Goal: Task Accomplishment & Management: Complete application form

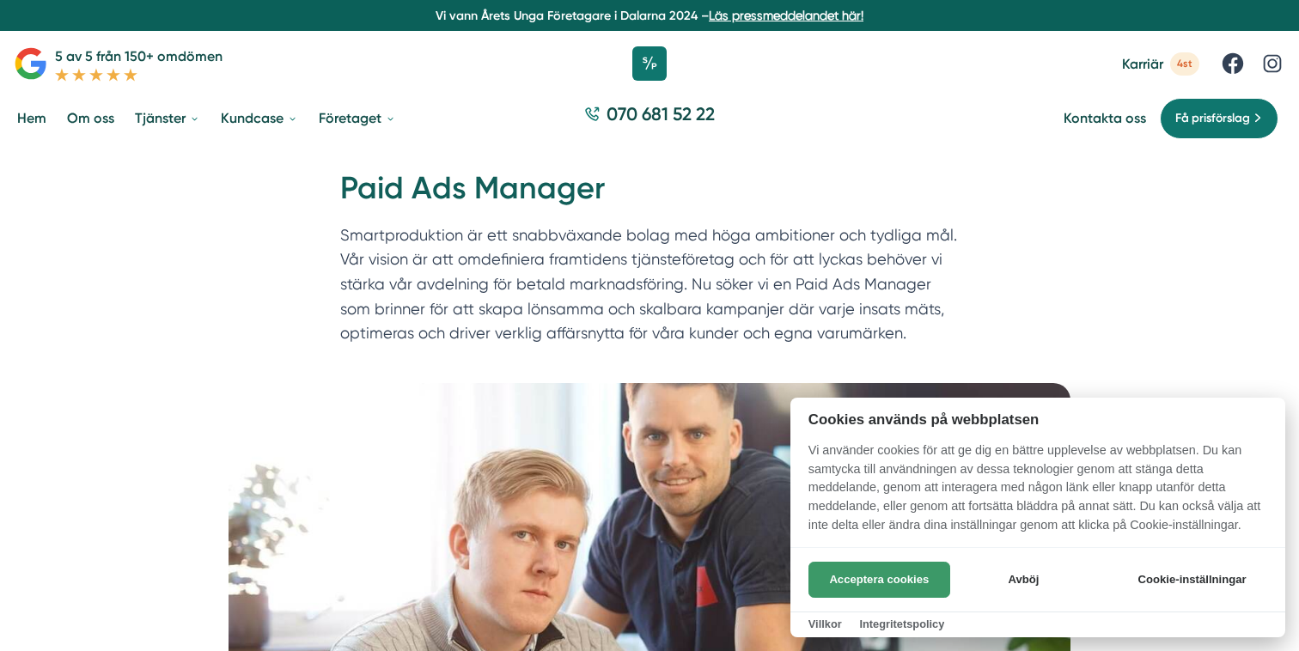
click at [875, 581] on button "Acceptera cookies" at bounding box center [879, 580] width 142 height 36
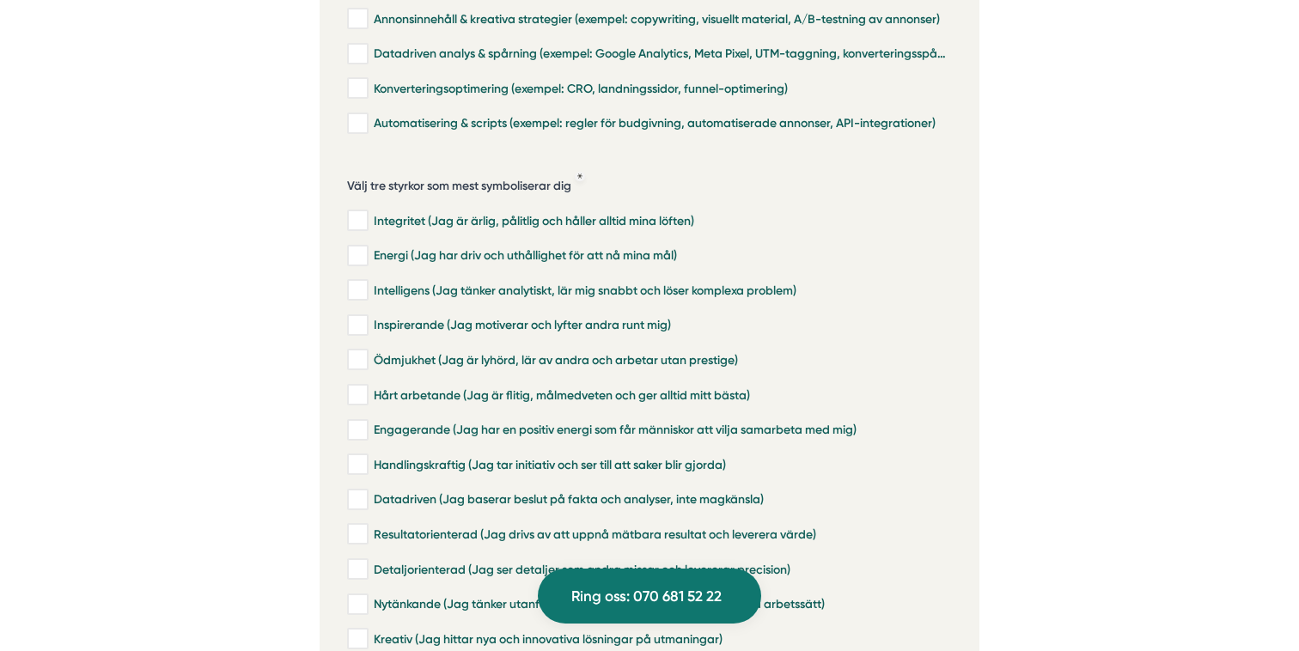
scroll to position [4012, 0]
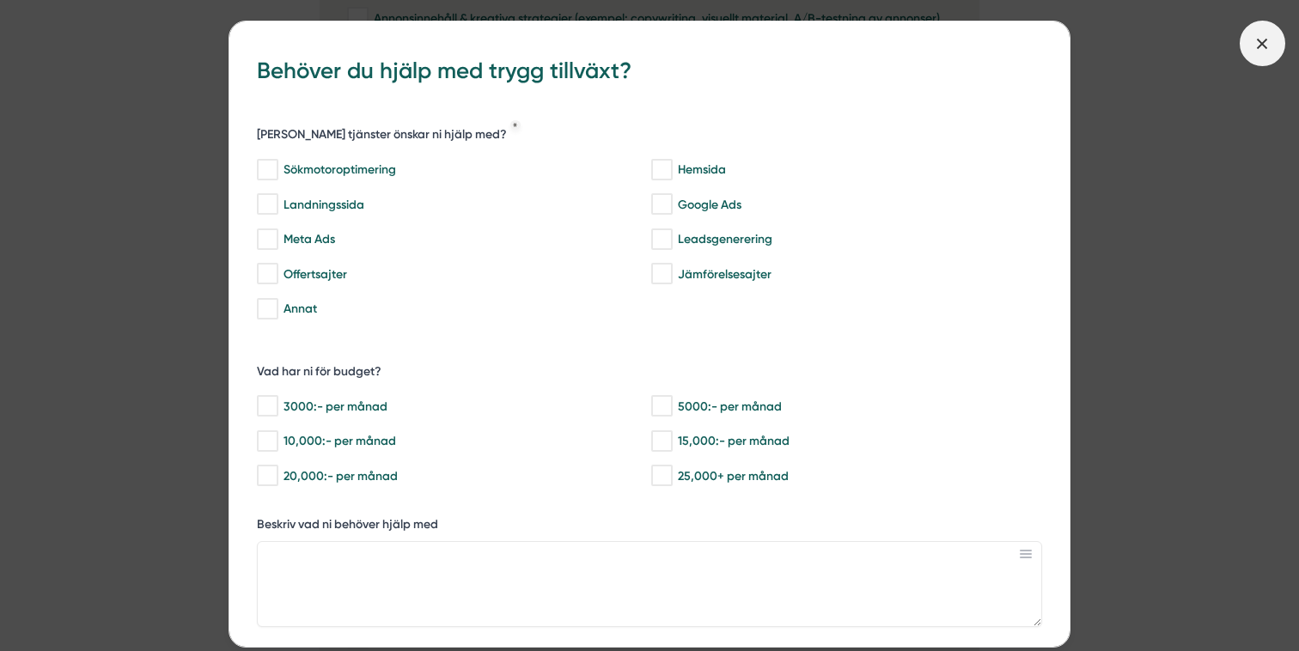
click at [1271, 40] on icon at bounding box center [1262, 43] width 19 height 19
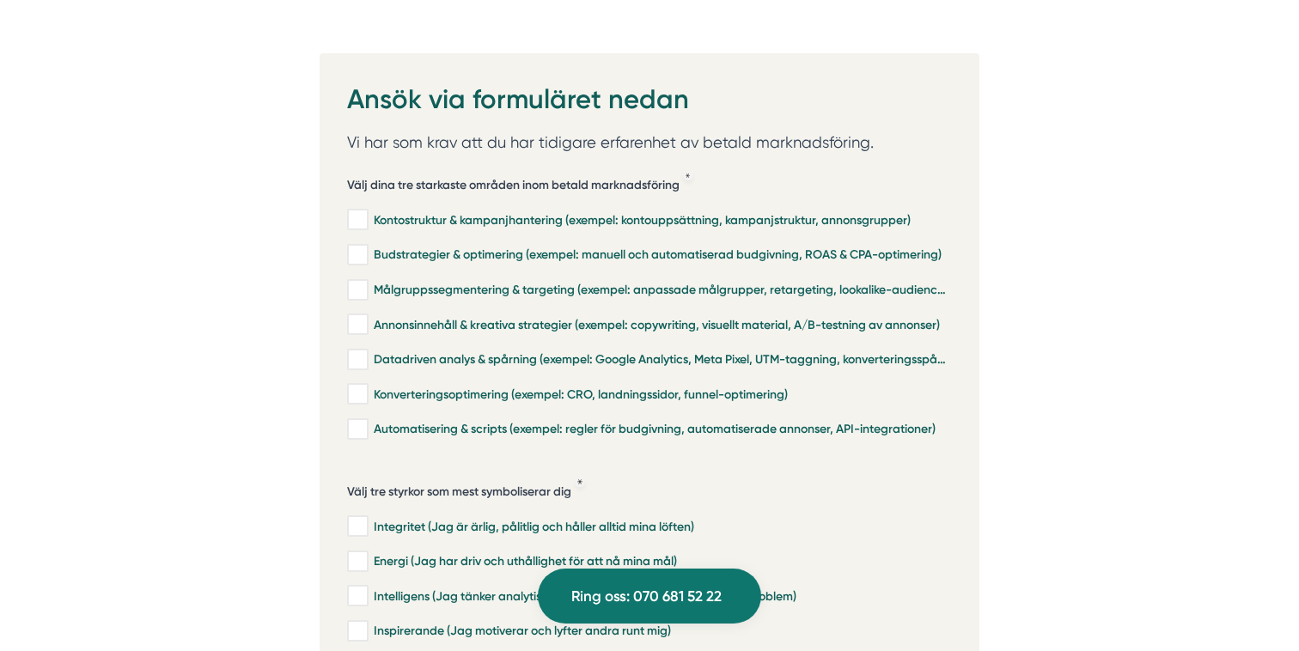
scroll to position [3700, 0]
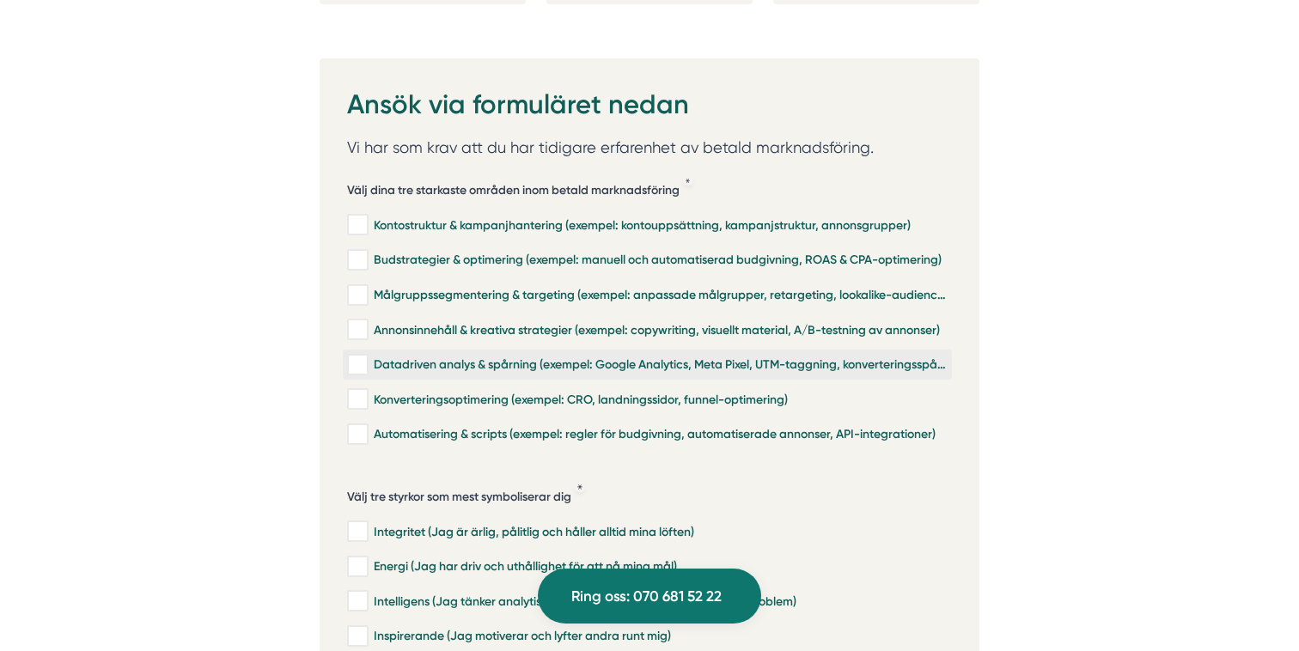
click at [361, 357] on input "Datadriven analys & spårning (exempel: Google Analytics, Meta Pixel, UTM-taggni…" at bounding box center [357, 365] width 20 height 17
checkbox input "true"
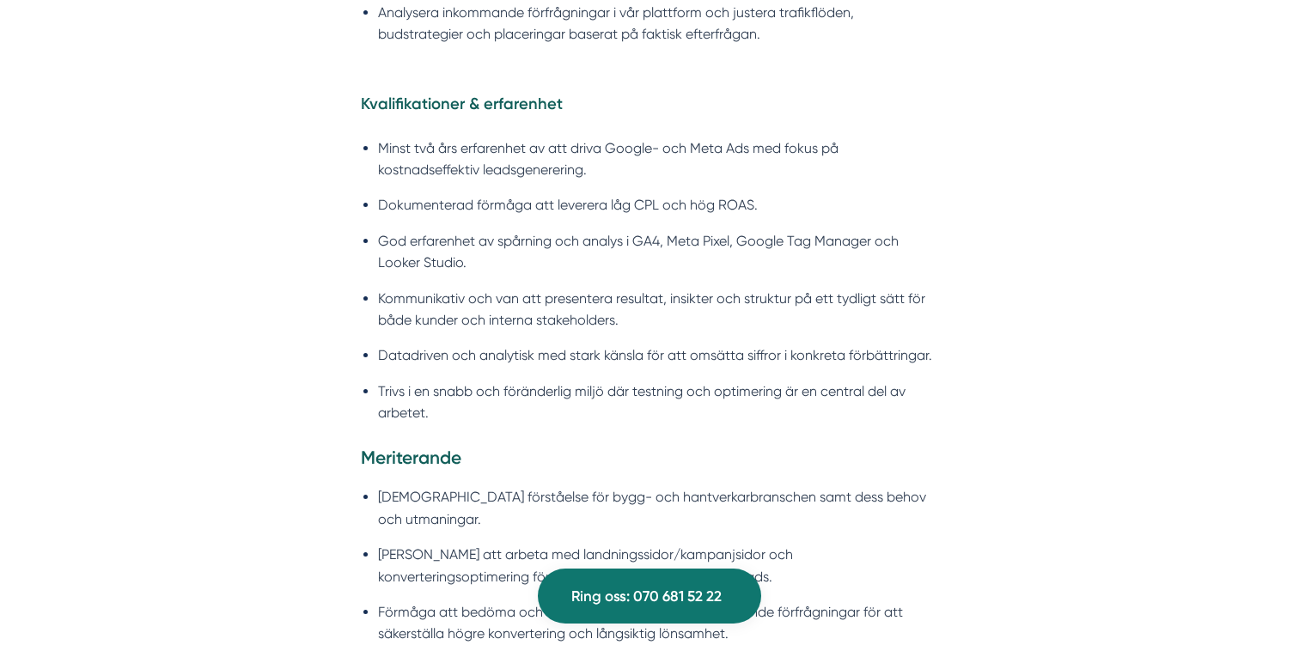
scroll to position [1814, 0]
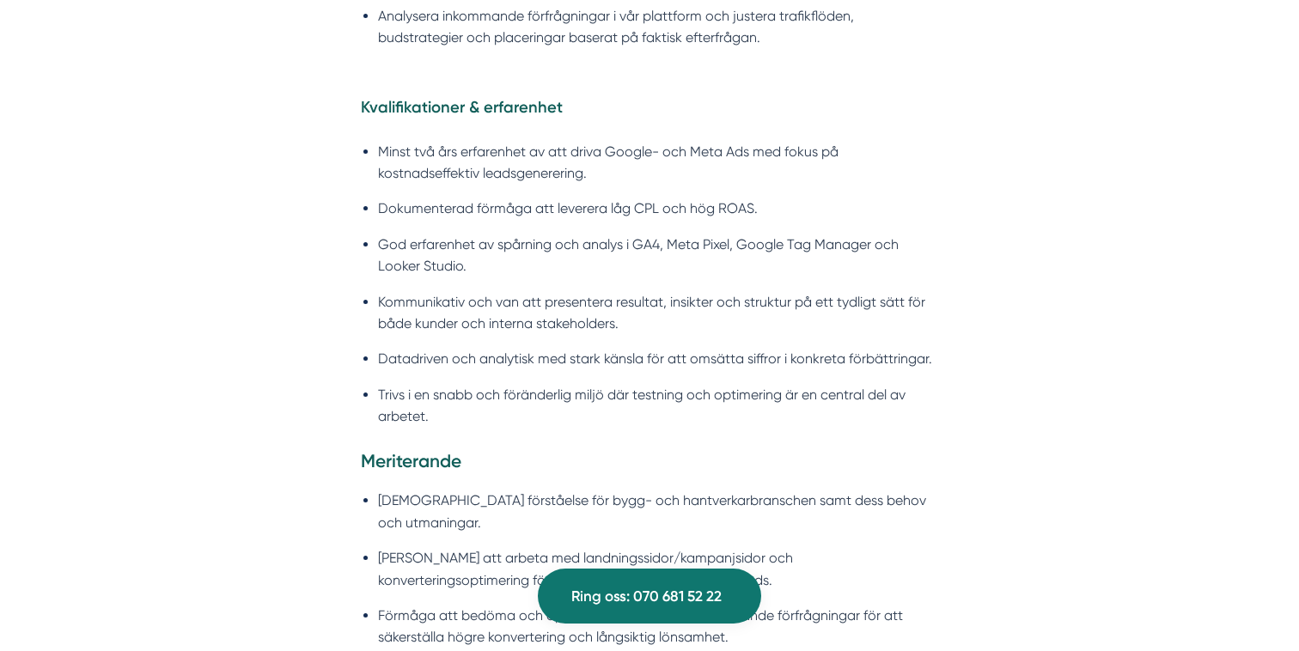
click at [579, 245] on li "God erfarenhet av spårning och analys i GA4, Meta Pixel, Google Tag Manager och…" at bounding box center [658, 256] width 560 height 44
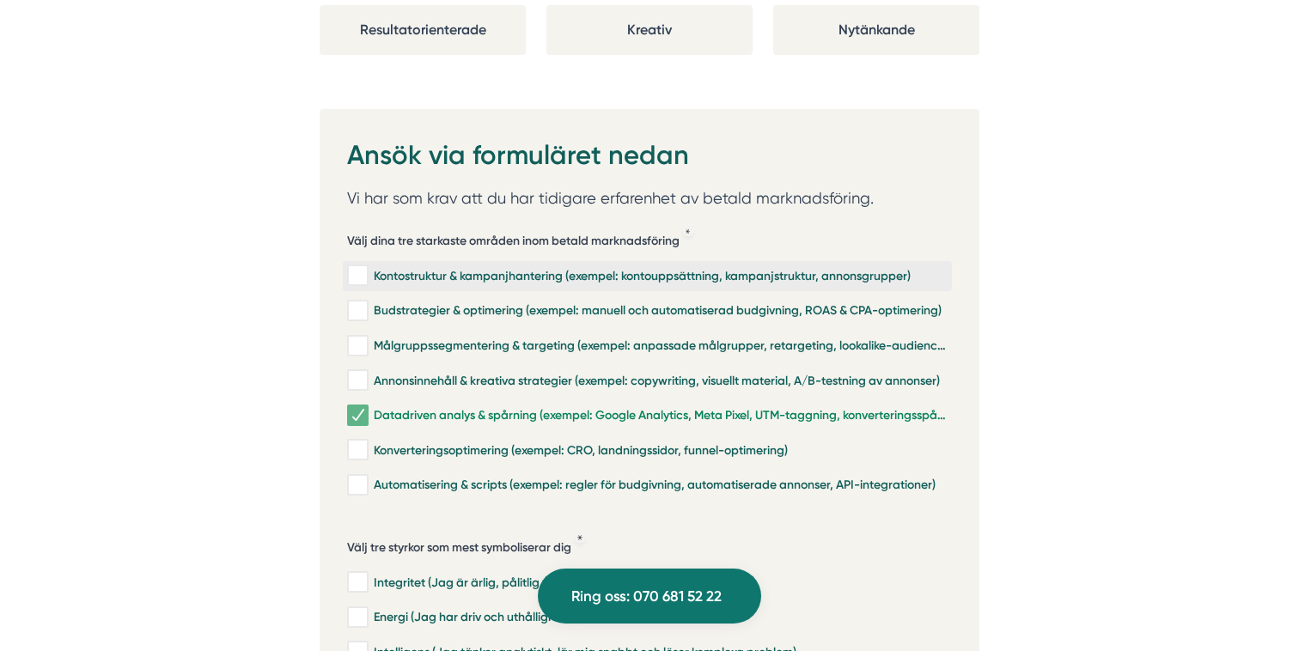
scroll to position [3649, 0]
click at [353, 268] on input "Kontostruktur & kampanjhantering (exempel: kontouppsättning, kampanjstruktur, a…" at bounding box center [357, 276] width 20 height 17
checkbox input "true"
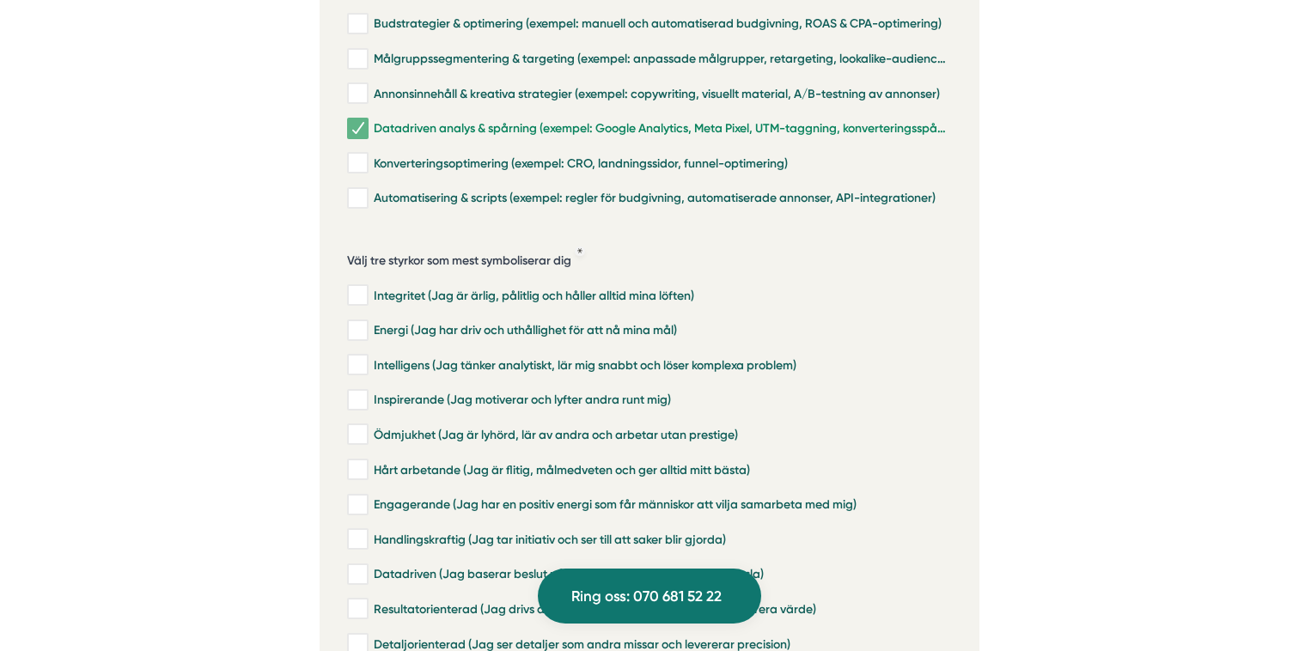
scroll to position [3938, 0]
click at [359, 320] on input "Energi (Jag har driv och uthållighet för att nå mina mål)" at bounding box center [357, 328] width 20 height 17
checkbox input "true"
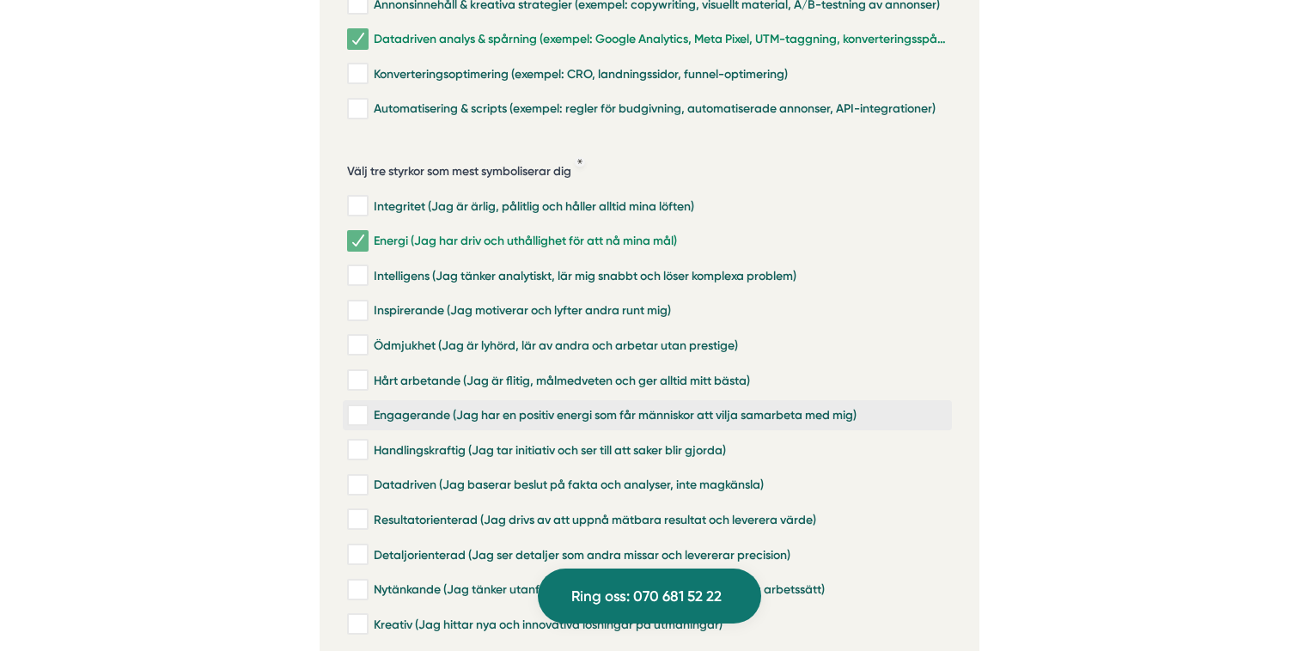
scroll to position [4057, 0]
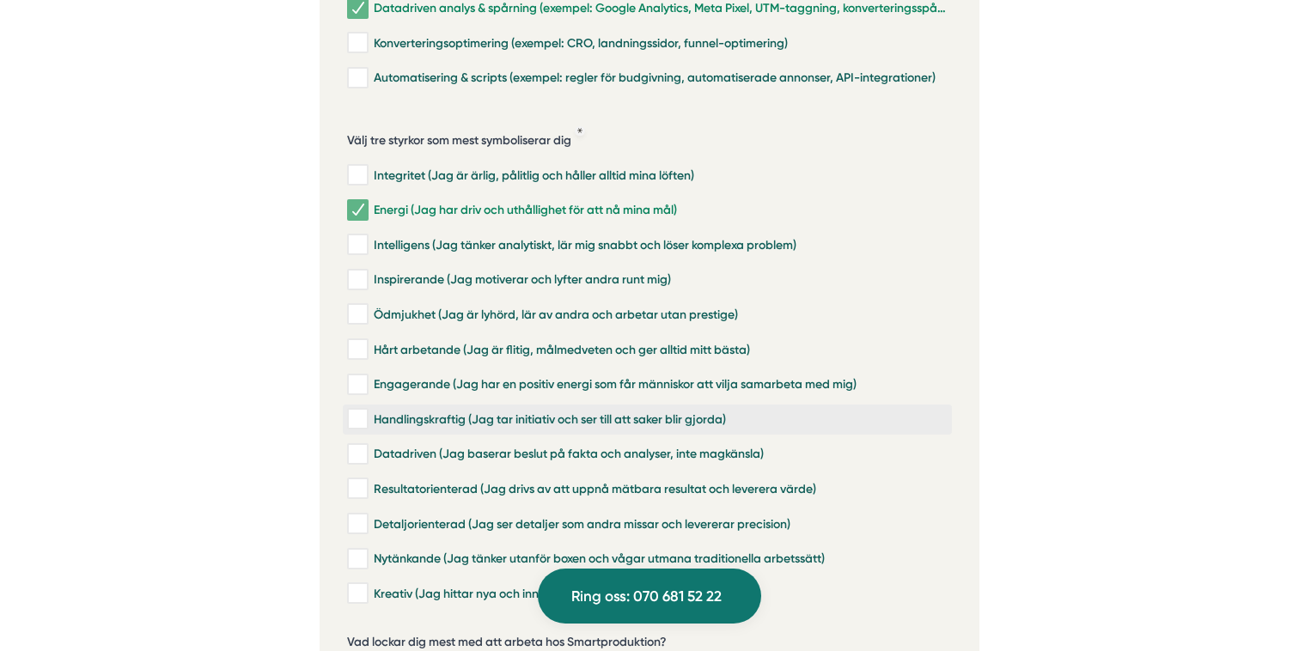
click at [360, 411] on input "Handlingskraftig (Jag tar initiativ och ser till att saker blir gjorda)" at bounding box center [357, 419] width 20 height 17
checkbox input "true"
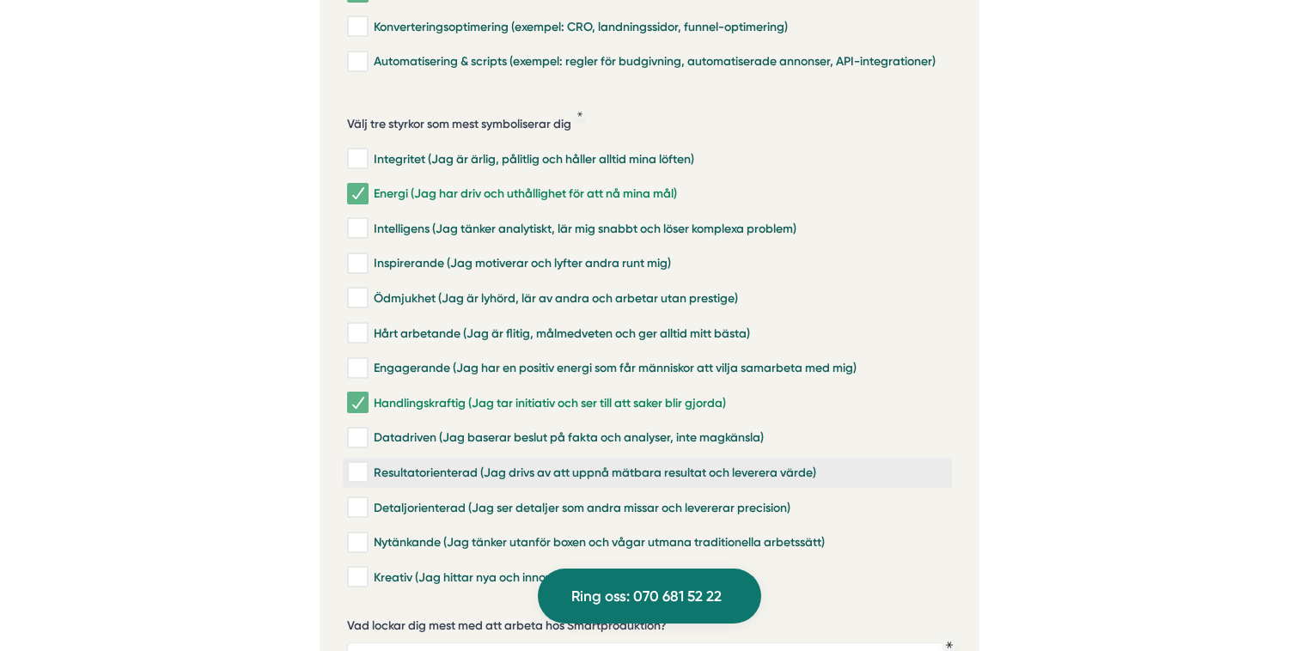
click at [364, 464] on input "Resultatorienterad (Jag drivs av att uppnå mätbara resultat och leverera värde)" at bounding box center [357, 472] width 20 height 17
checkbox input "true"
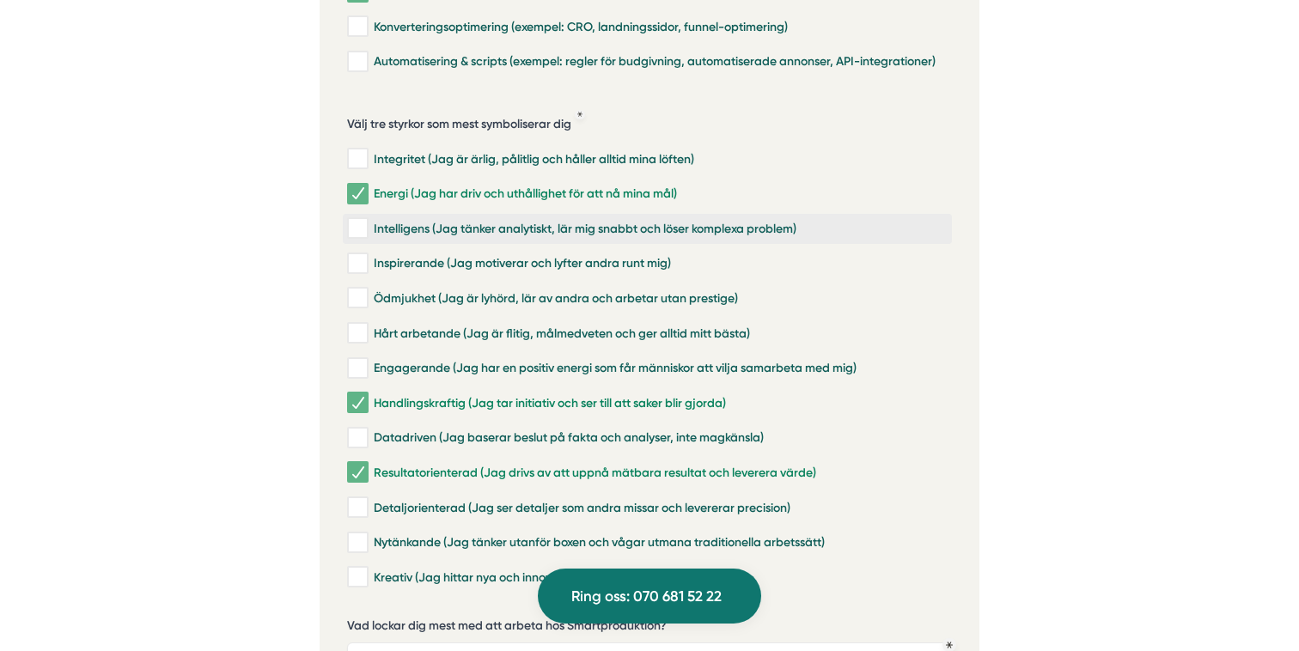
click at [359, 220] on input "Intelligens (Jag tänker analytiskt, lär mig snabbt och löser komplexa problem)" at bounding box center [357, 228] width 20 height 17
checkbox input "true"
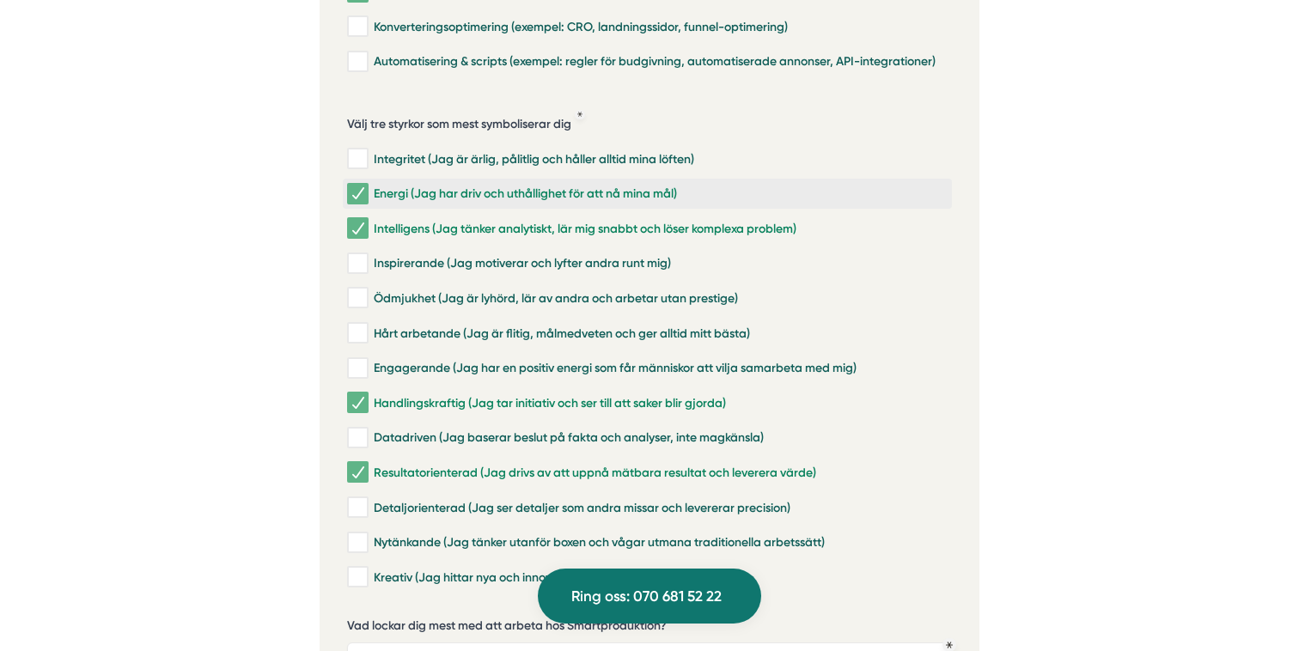
click at [359, 186] on input "Energi (Jag har driv och uthållighet för att nå mina mål)" at bounding box center [357, 194] width 20 height 17
checkbox input "false"
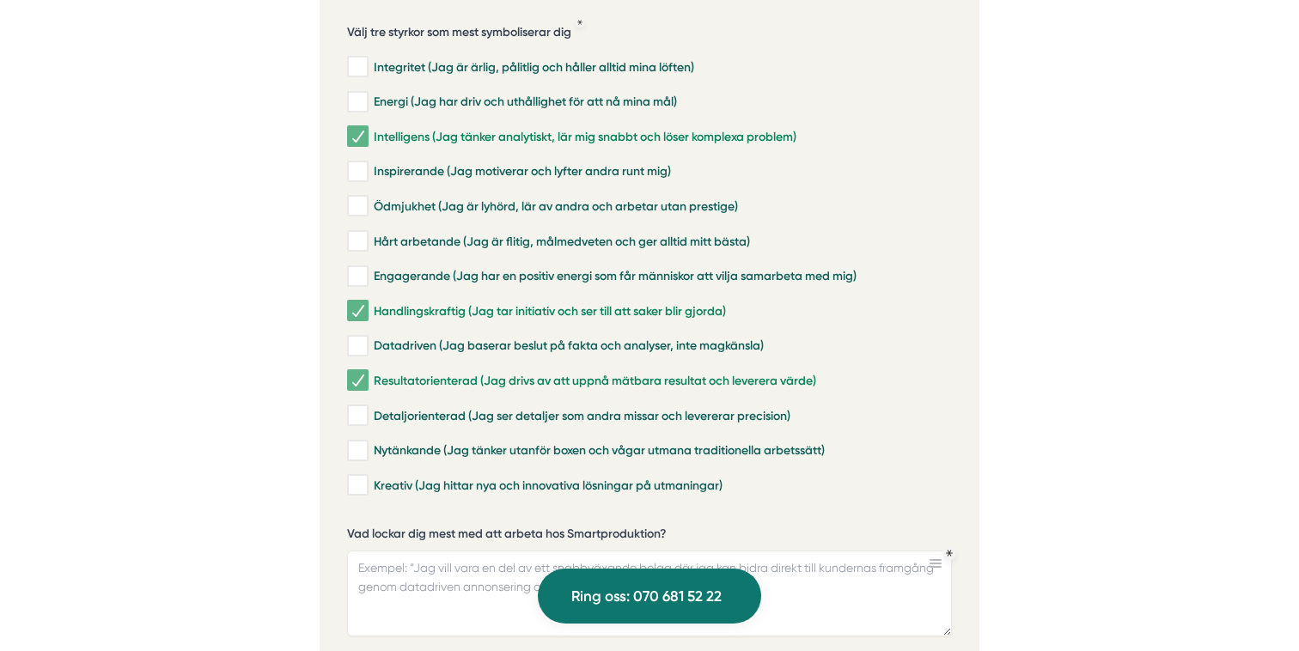
scroll to position [4166, 0]
click at [351, 232] on input "Hårt arbetande (Jag är flitig, målmedveten och ger alltid mitt bästa)" at bounding box center [357, 240] width 20 height 17
checkbox input "true"
click at [359, 302] on input "Handlingskraftig (Jag tar initiativ och ser till att saker blir gjorda)" at bounding box center [357, 310] width 20 height 17
checkbox input "false"
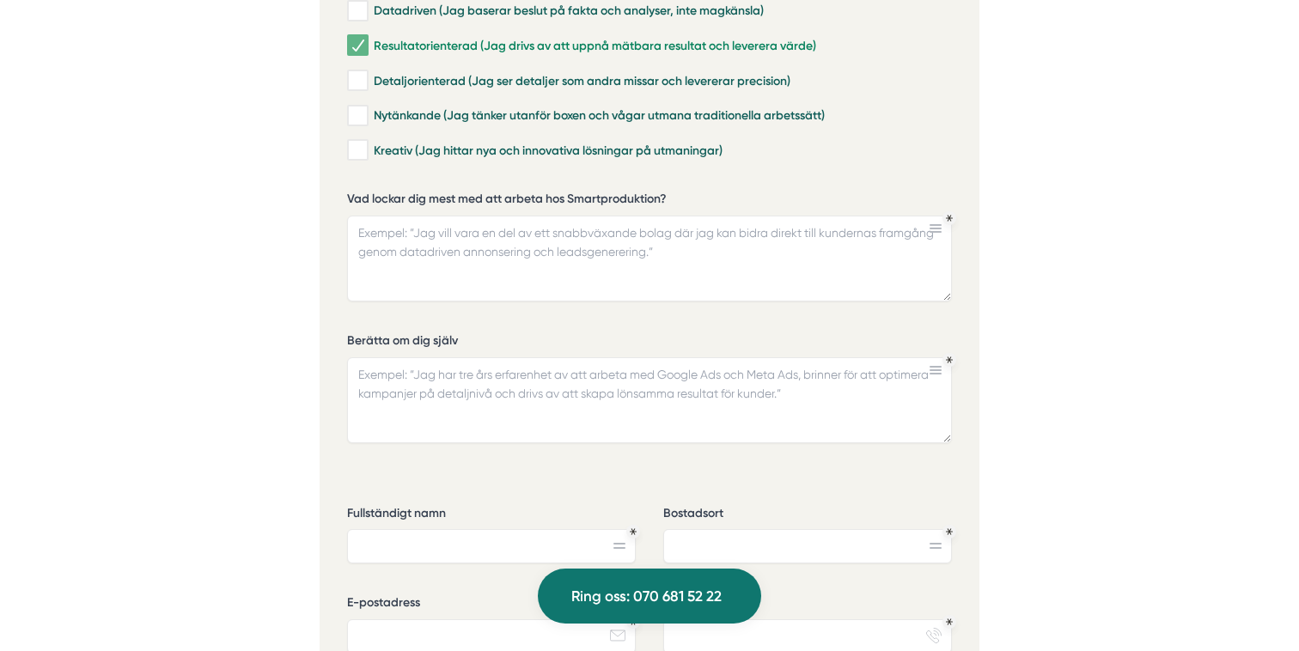
scroll to position [4498, 0]
click at [436, 217] on textarea "Vad lockar dig mest med att arbeta hos Smartproduktion?" at bounding box center [649, 260] width 605 height 86
paste textarea "Jag drivs av att kunna vara med och forma framtidens marknadsföring och söker e…"
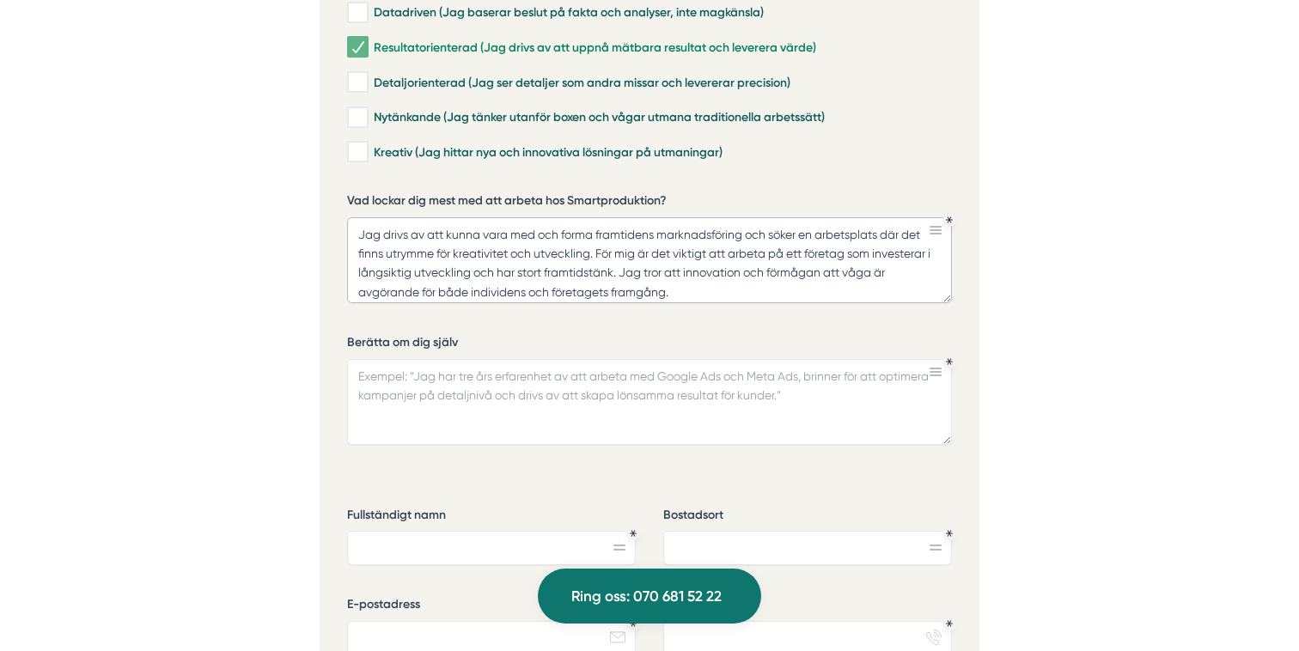
click at [885, 217] on textarea "Jag drivs av att kunna vara med och forma framtidens marknadsföring och söker e…" at bounding box center [649, 260] width 605 height 86
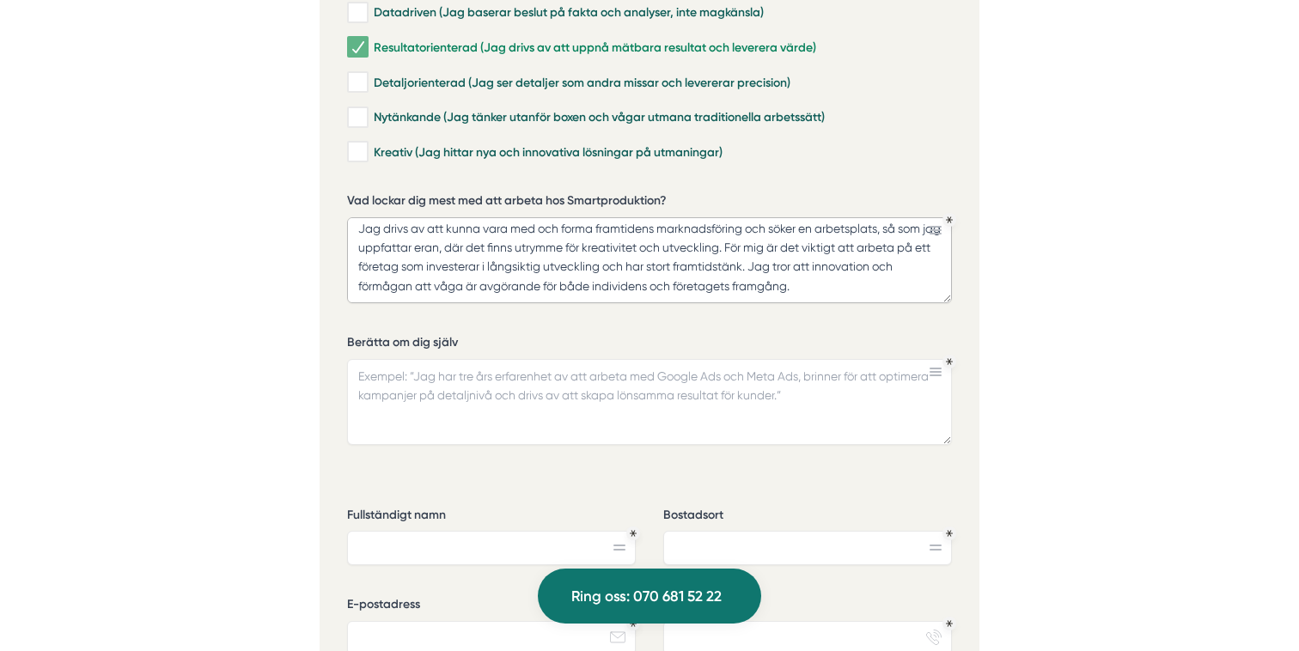
type textarea "Jag drivs av att kunna vara med och forma framtidens marknadsföring och söker e…"
click at [936, 368] on icon at bounding box center [936, 372] width 12 height 9
click at [816, 359] on textarea "Berätta om dig själv" at bounding box center [649, 402] width 605 height 86
paste textarea "I min nuvarande roll arbetar jag som projektledare och koordinator, där ansvara…"
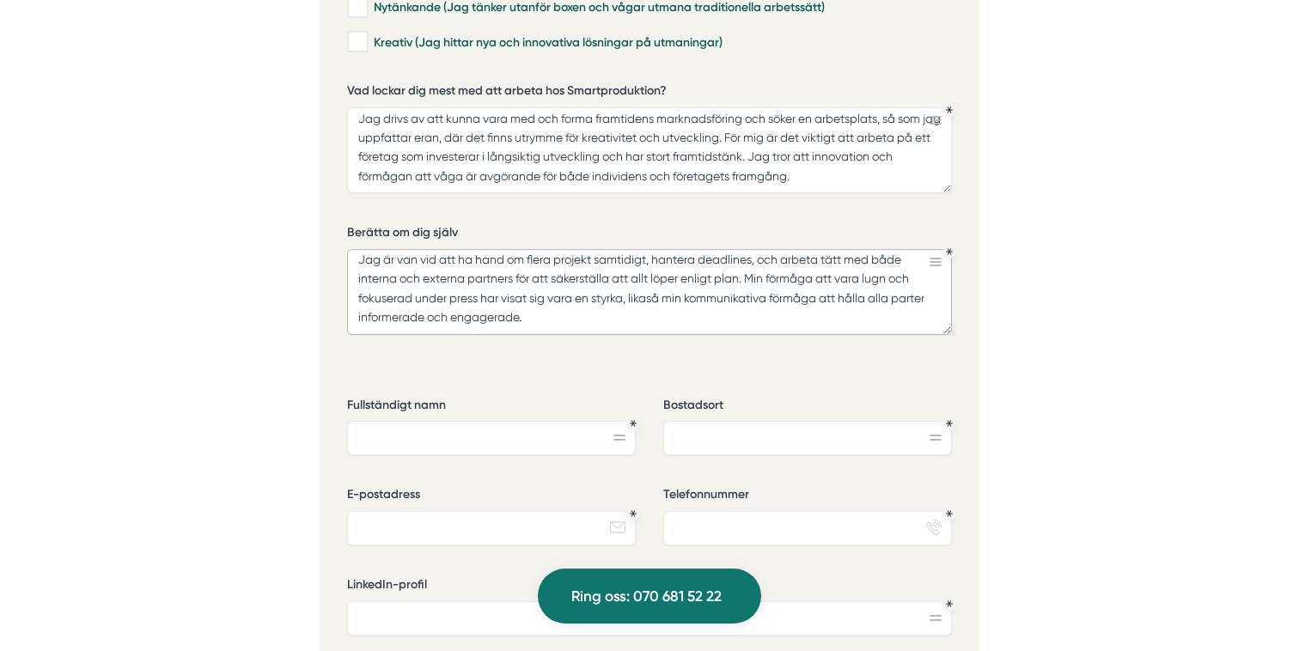
scroll to position [92, 0]
paste textarea "Tidigare har jag arbetat med digital analys på Perfect Day Media, där jag under…"
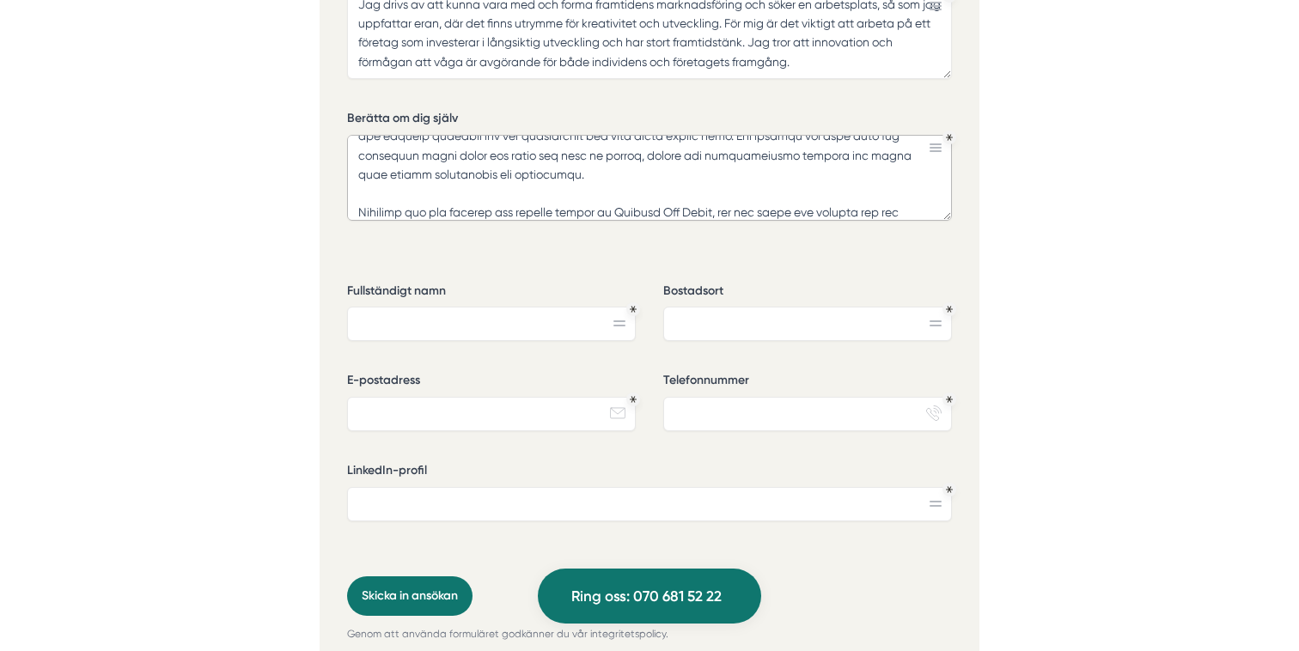
scroll to position [4728, 0]
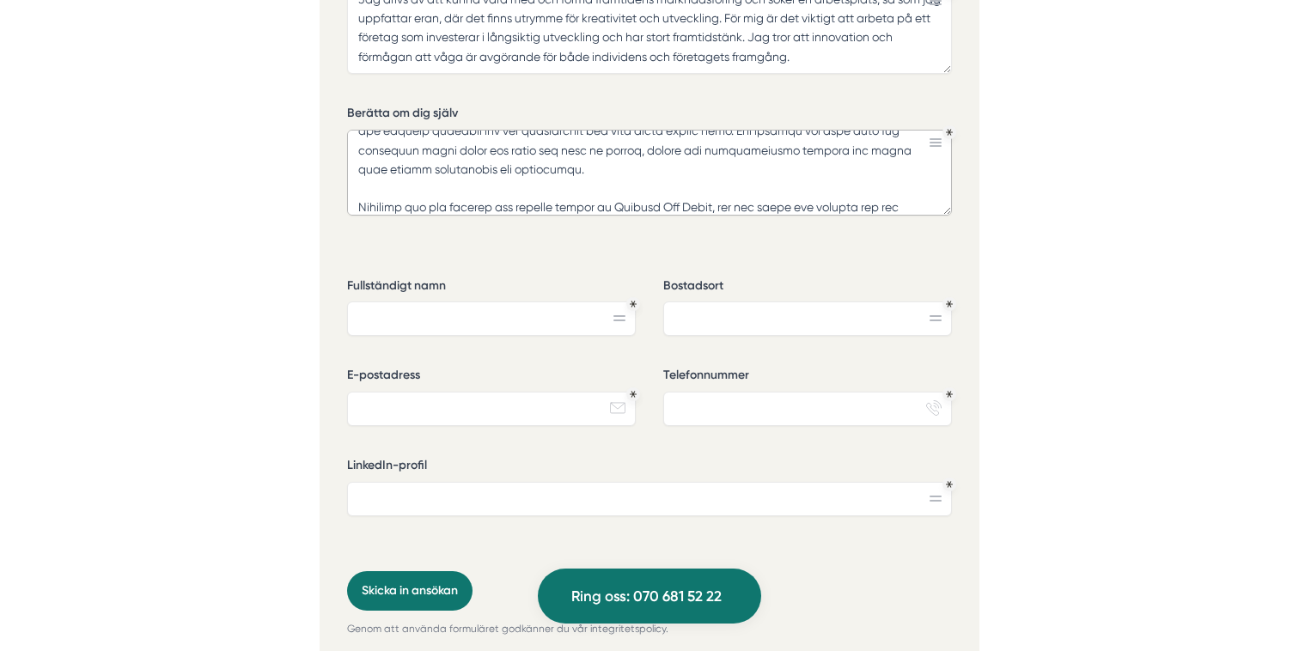
type textarea "L ips dolorsita cons adipisc eli sed doeiusmodtemp inc utlaboreetd, mag aliquae…"
click at [527, 302] on input "Fullständigt namn" at bounding box center [491, 319] width 289 height 34
click at [797, 302] on input "Bostadsort" at bounding box center [807, 319] width 289 height 34
click at [552, 302] on input "[PERSON_NAME]" at bounding box center [491, 319] width 289 height 34
type input "[PERSON_NAME]"
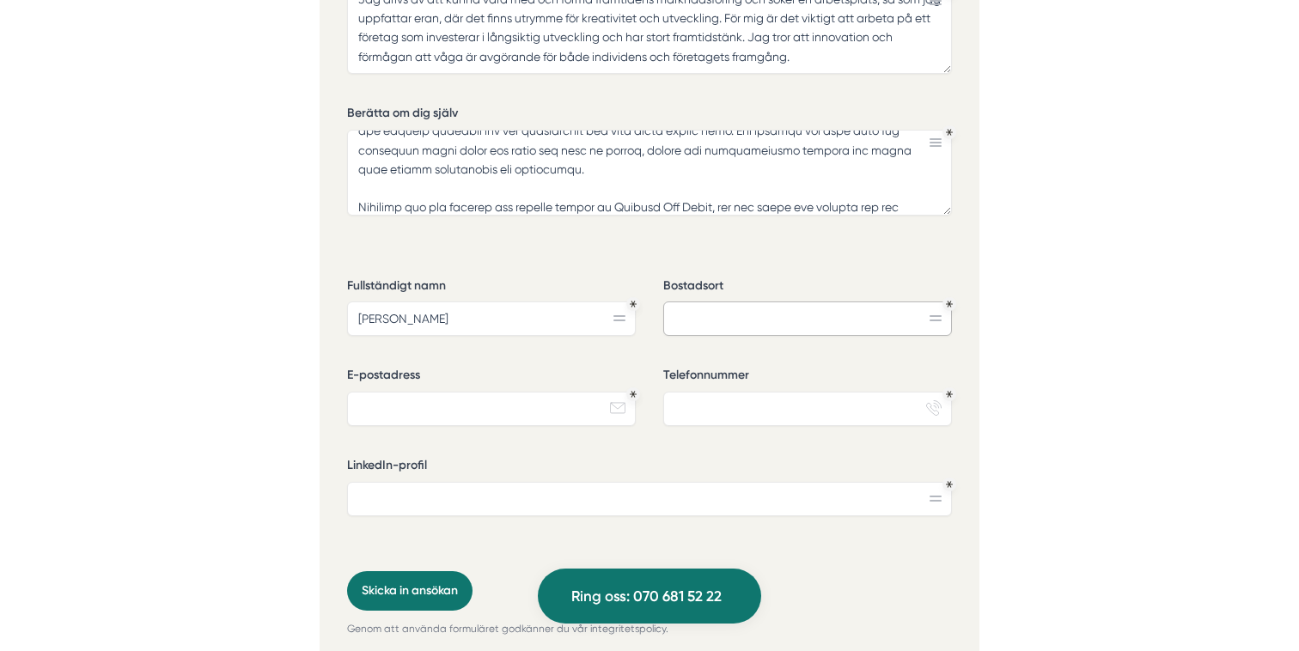
click at [725, 302] on input "Bostadsort" at bounding box center [807, 319] width 289 height 34
type input "[GEOGRAPHIC_DATA]"
click at [523, 392] on input "E-postadress" at bounding box center [491, 409] width 289 height 34
type input "[EMAIL_ADDRESS][DOMAIN_NAME]"
type input "0704280829"
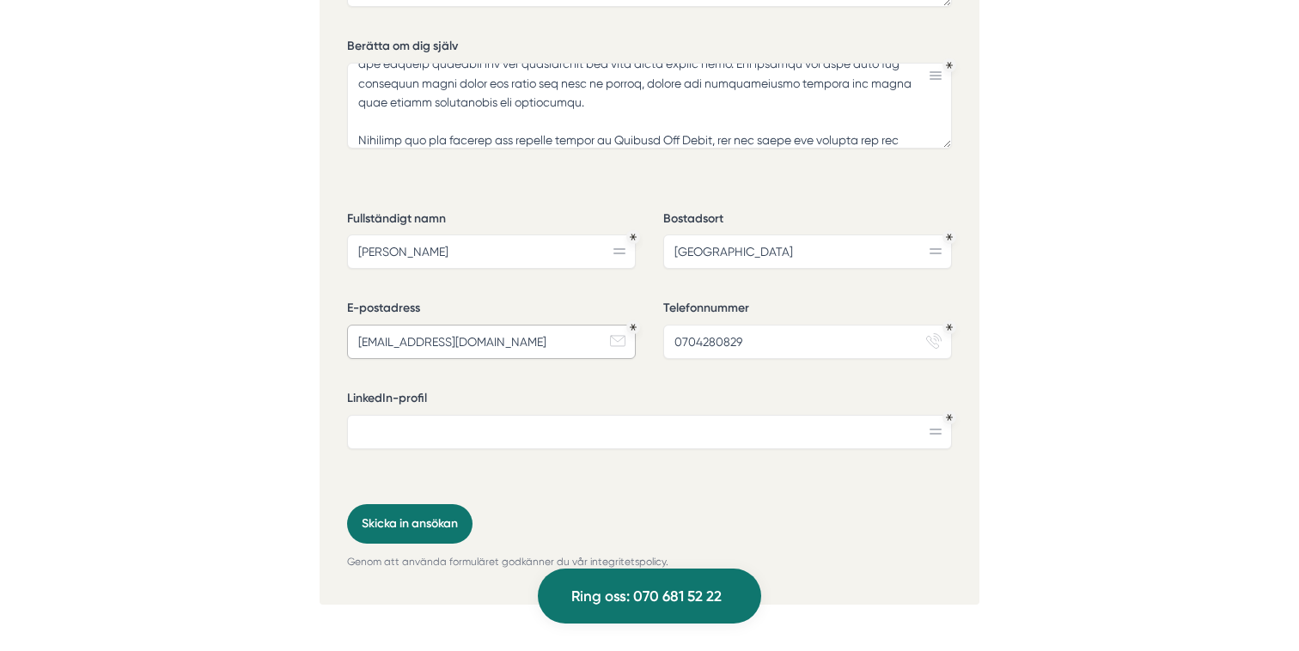
scroll to position [4796, 0]
click at [605, 413] on input "LinkedIn-profil" at bounding box center [649, 430] width 605 height 34
paste input "[URL][DOMAIN_NAME]"
type input "[URL][DOMAIN_NAME]"
click at [416, 503] on button "Skicka in ansökan" at bounding box center [409, 523] width 125 height 40
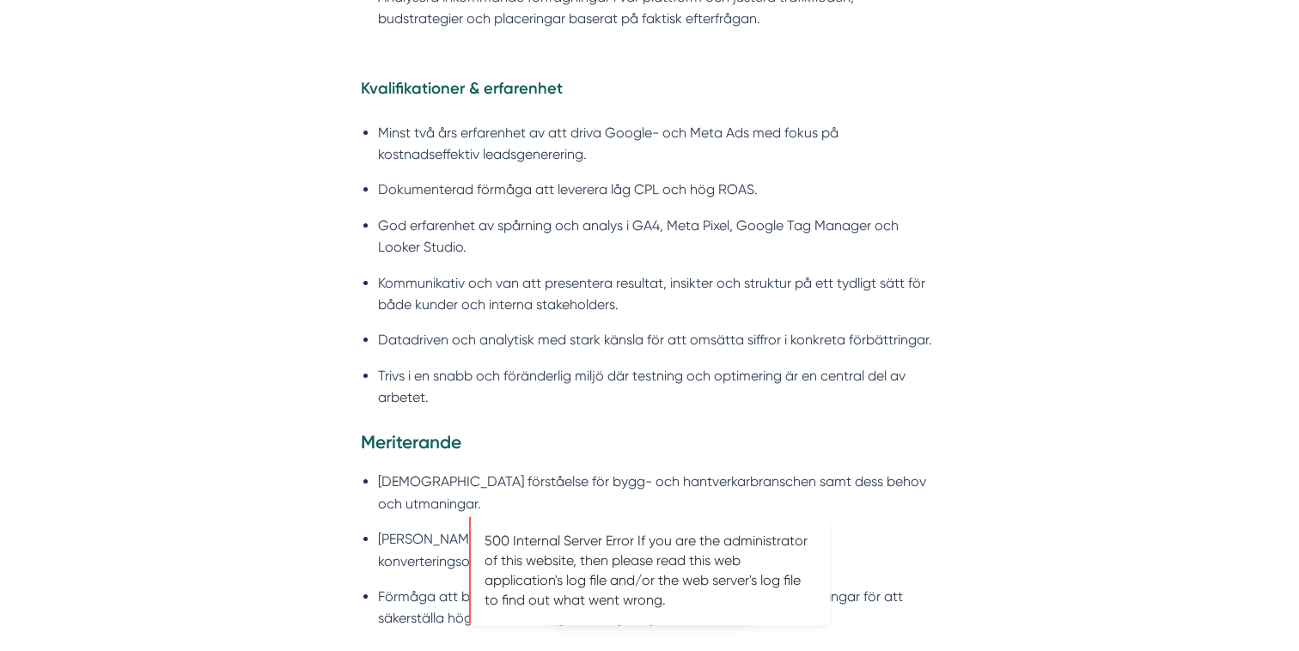
scroll to position [1813, 0]
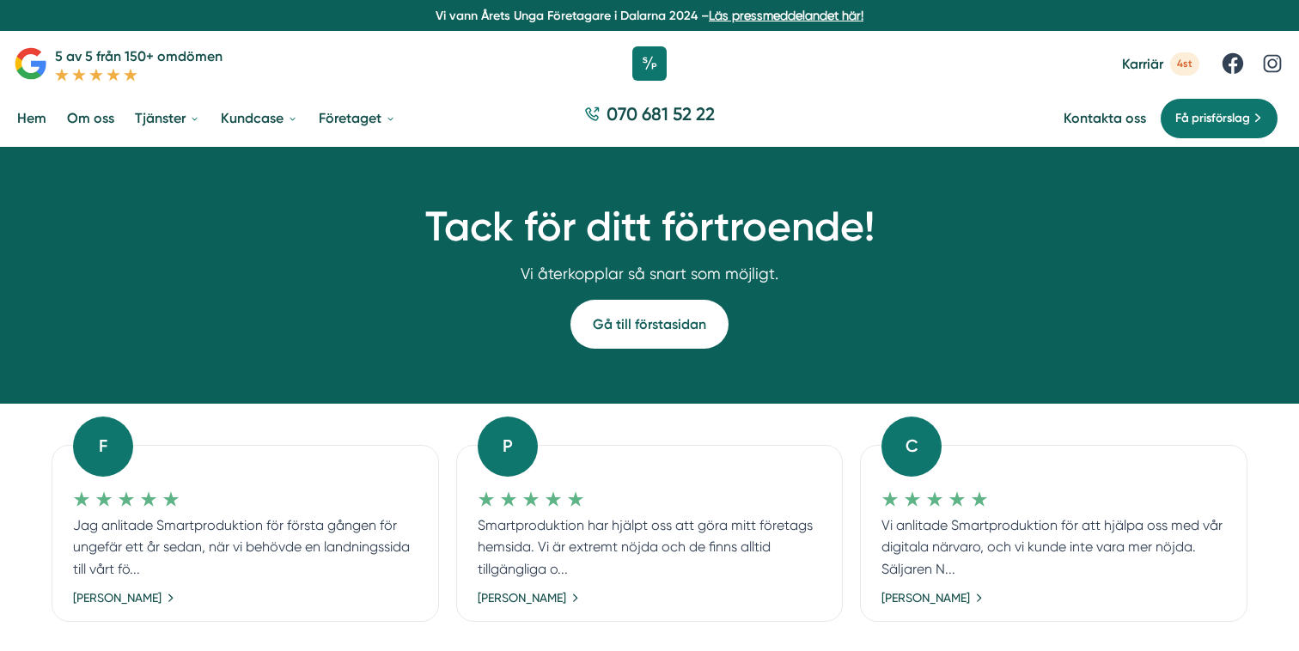
click at [633, 314] on link "Gå till förstasidan" at bounding box center [649, 324] width 158 height 49
